Goal: Transaction & Acquisition: Purchase product/service

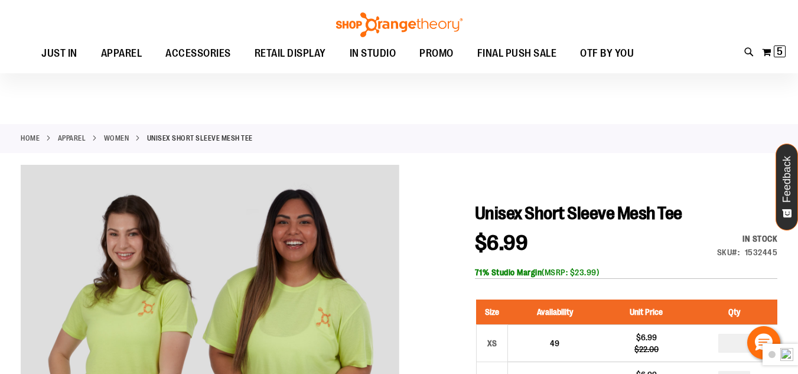
scroll to position [177, 0]
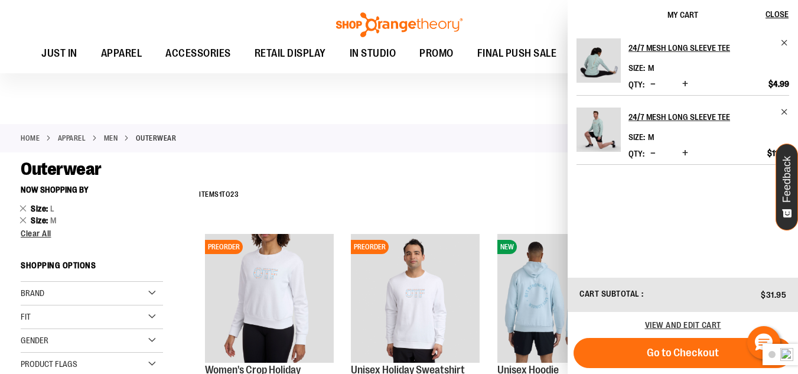
scroll to position [41, 0]
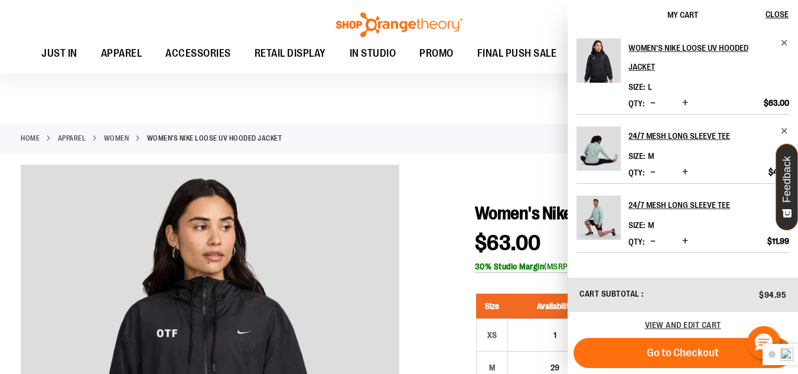
scroll to position [178, 0]
